Goal: Information Seeking & Learning: Find specific fact

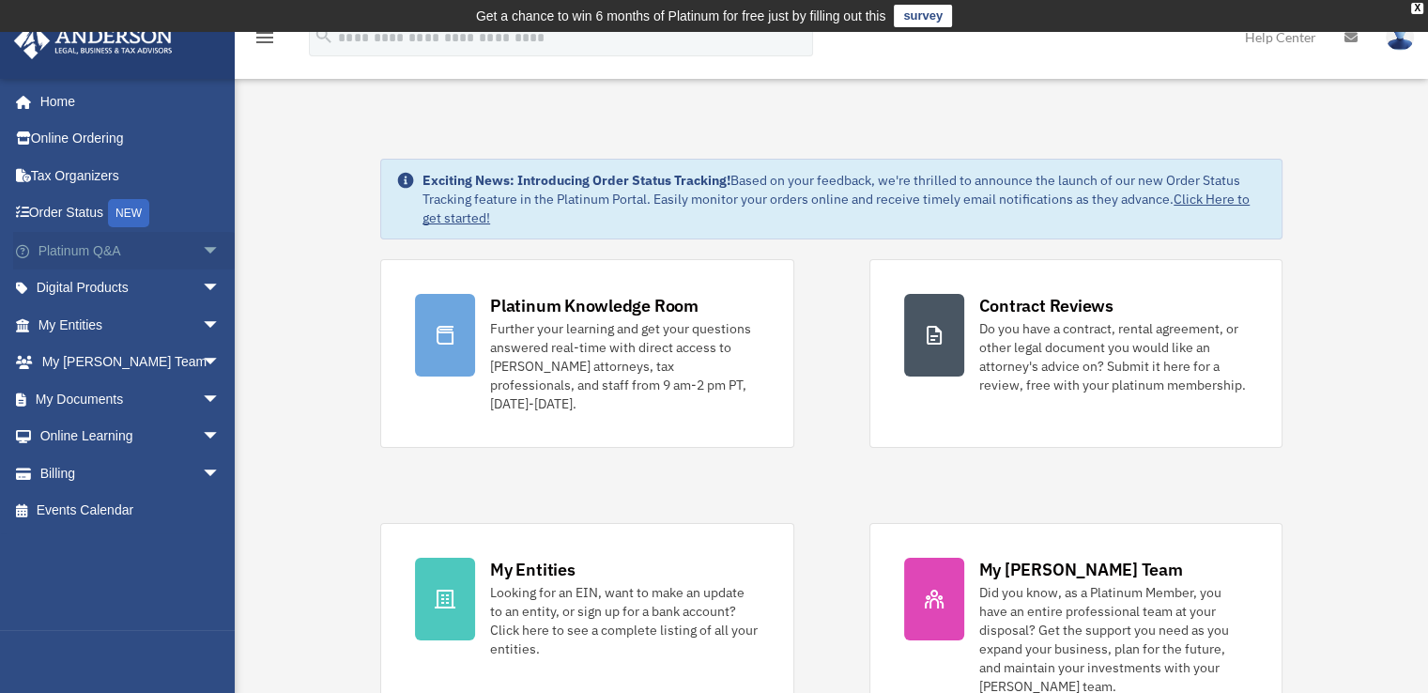
click at [138, 258] on link "Platinum Q&A arrow_drop_down" at bounding box center [131, 251] width 236 height 38
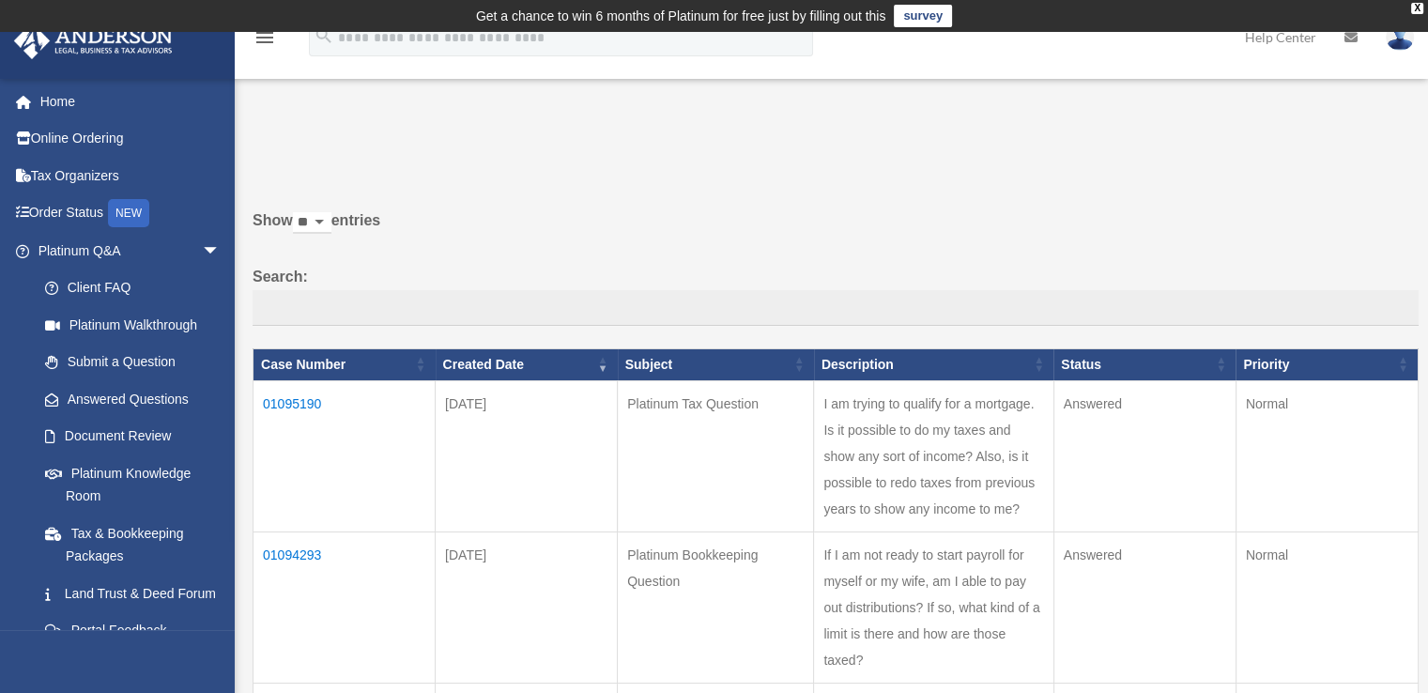
click at [304, 398] on td "01095190" at bounding box center [344, 455] width 182 height 151
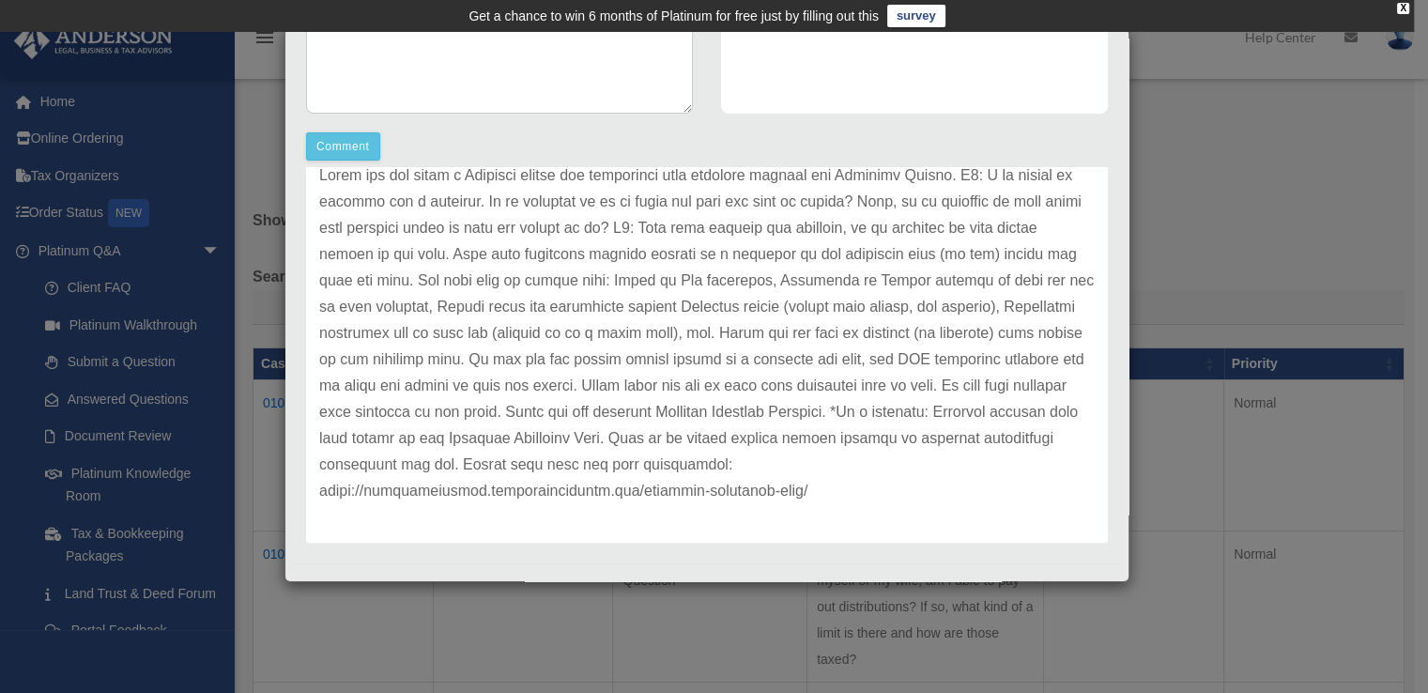
scroll to position [469, 0]
